Goal: Check status: Check status

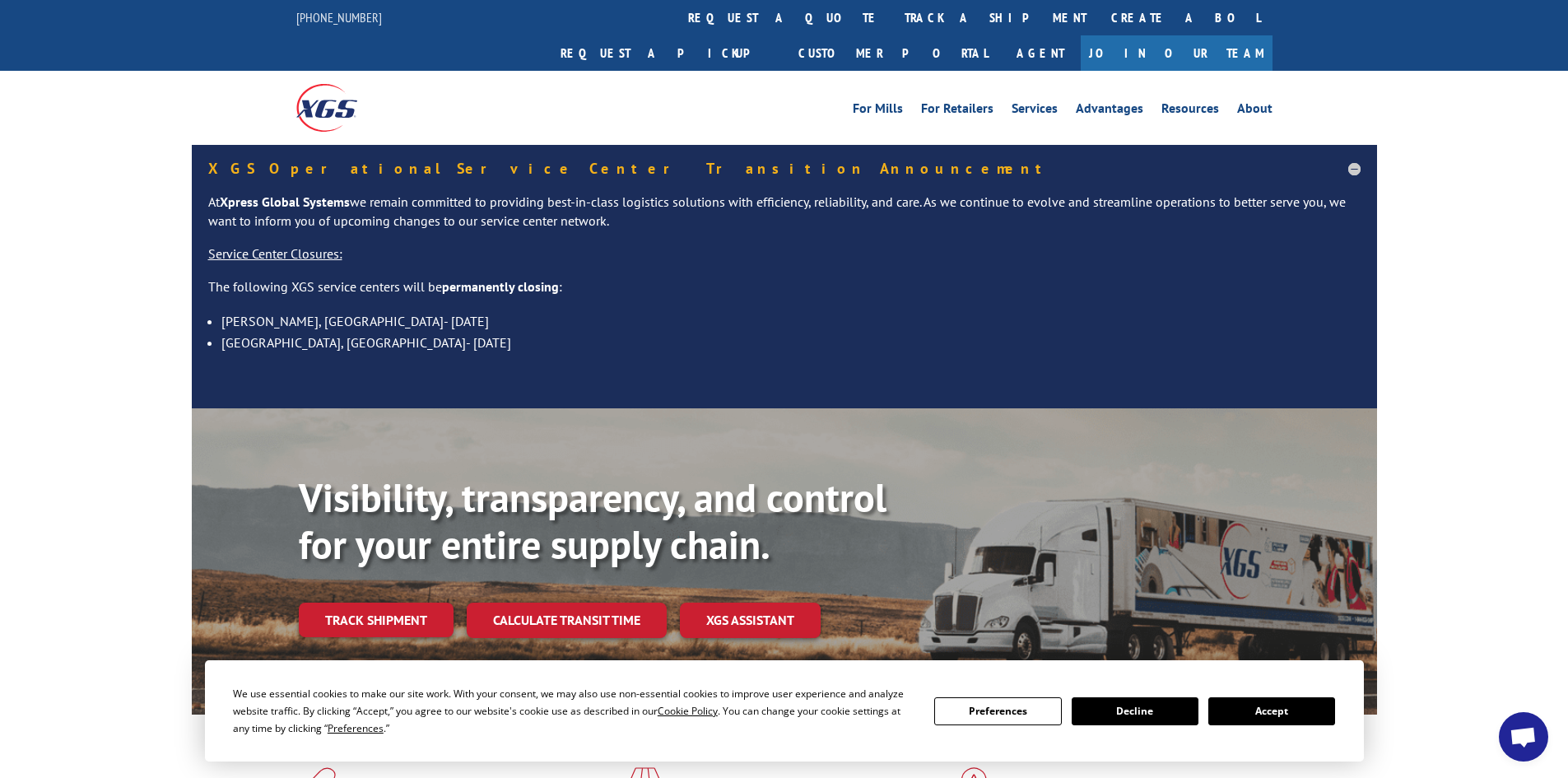
click at [892, 17] on link "track a shipment" at bounding box center [995, 18] width 206 height 36
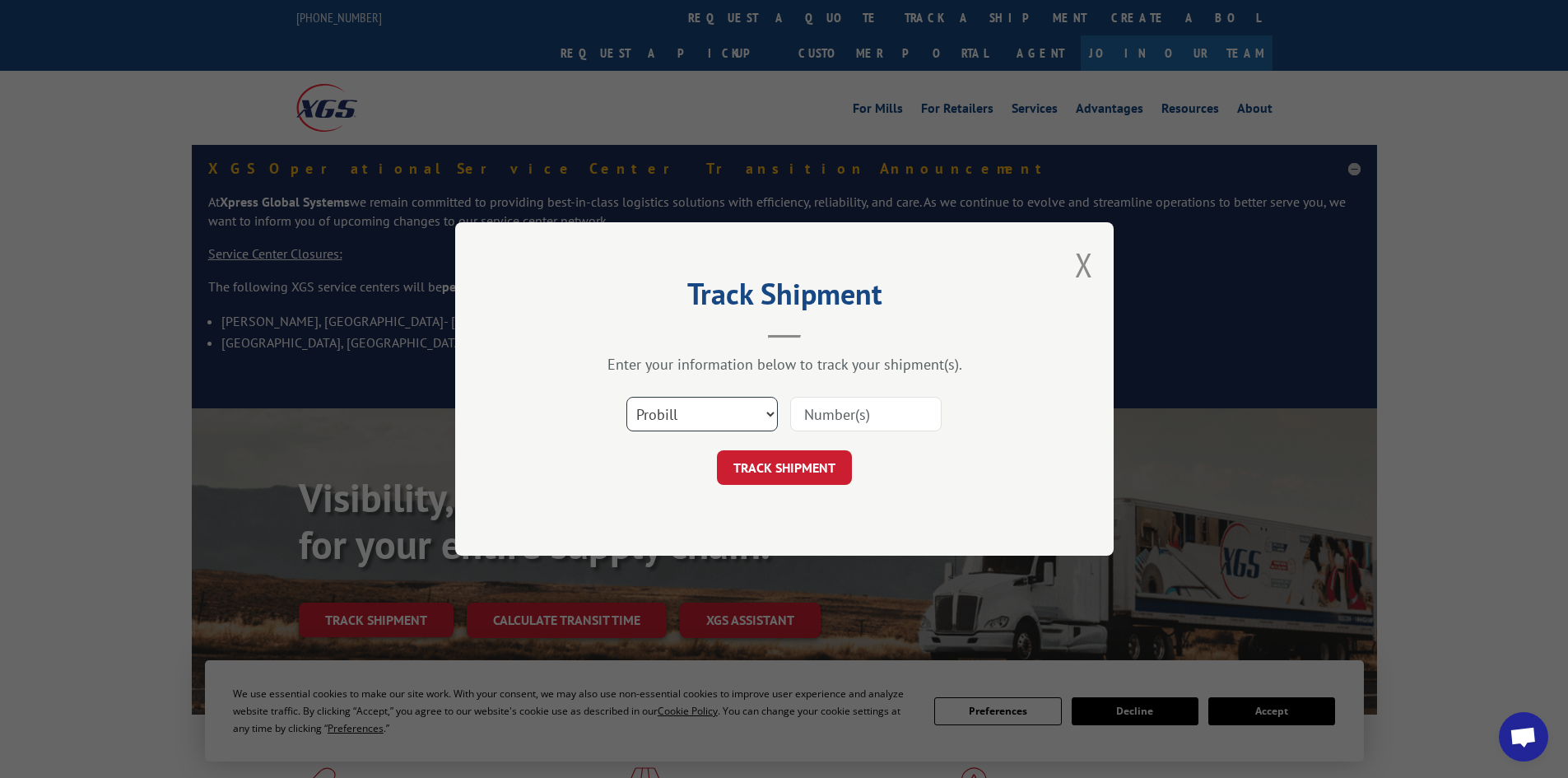
click at [763, 409] on select "Select category... Probill BOL PO" at bounding box center [702, 414] width 152 height 35
select select "po"
click at [626, 397] on select "Select category... Probill BOL PO" at bounding box center [702, 414] width 152 height 35
click at [818, 418] on input at bounding box center [865, 414] width 152 height 35
paste input "16531431"
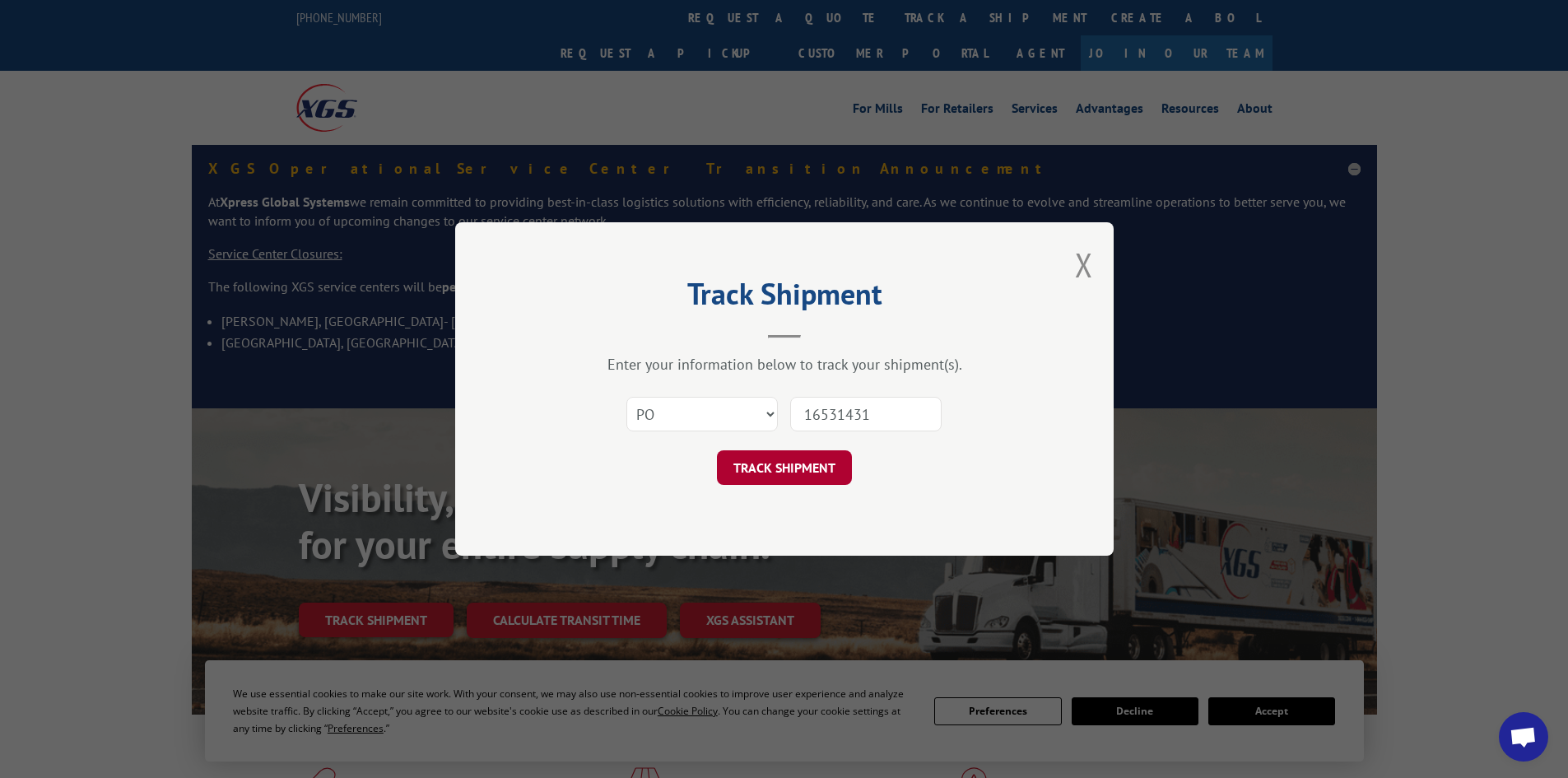
type input "16531431"
click at [813, 470] on button "TRACK SHIPMENT" at bounding box center [784, 467] width 135 height 35
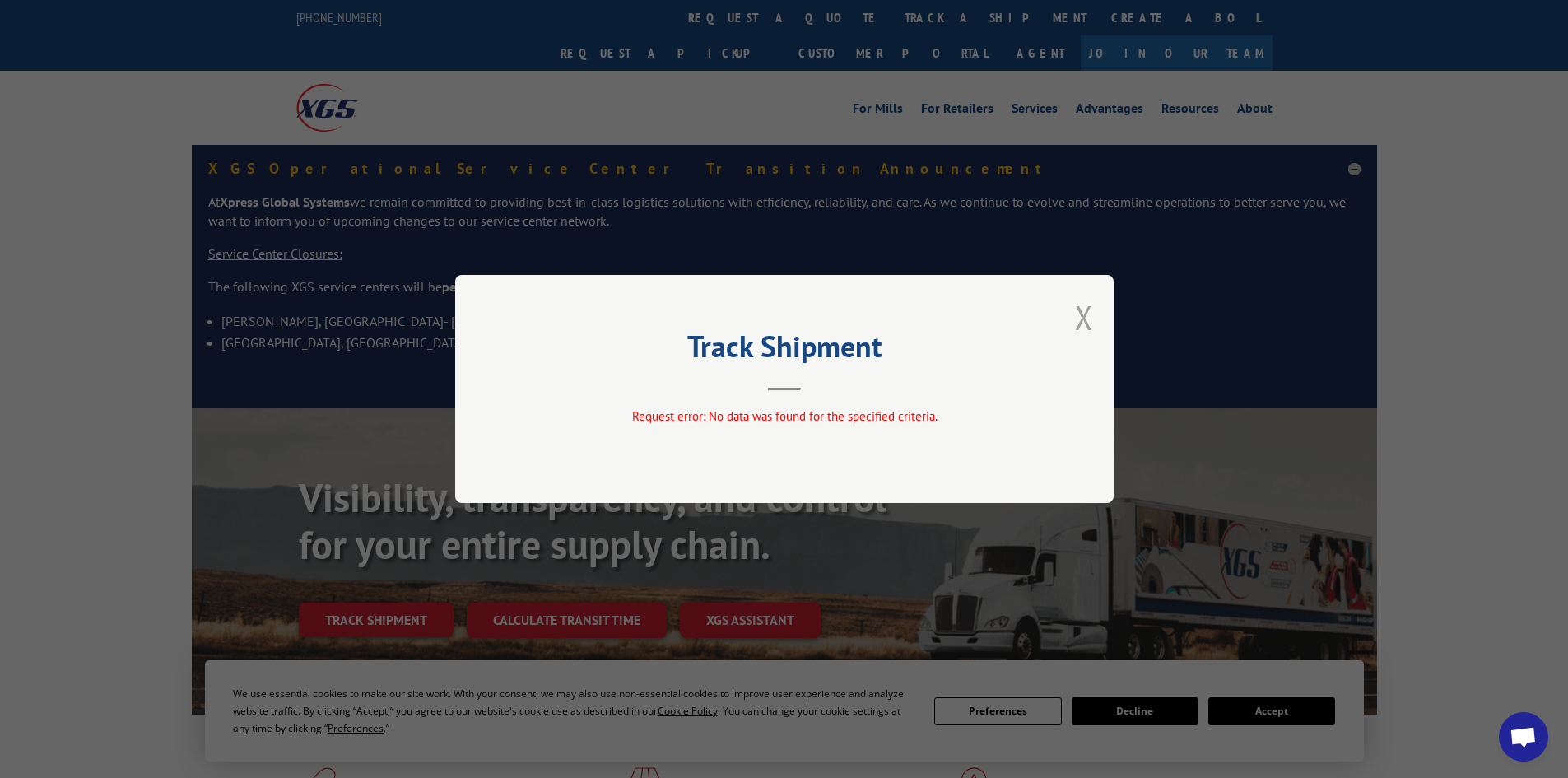
click at [1084, 312] on button "Close modal" at bounding box center [1084, 318] width 18 height 44
